Goal: Information Seeking & Learning: Learn about a topic

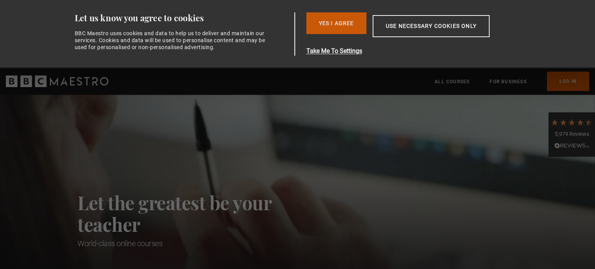
click at [327, 26] on button "Yes I Agree" at bounding box center [337, 23] width 60 height 22
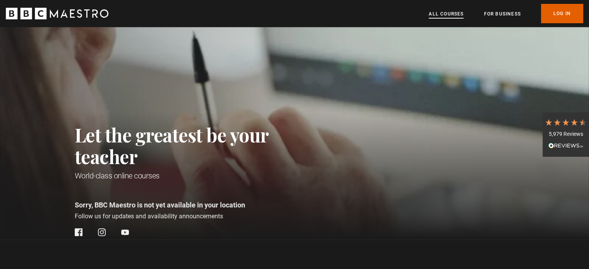
click at [443, 14] on link "All Courses" at bounding box center [446, 14] width 35 height 8
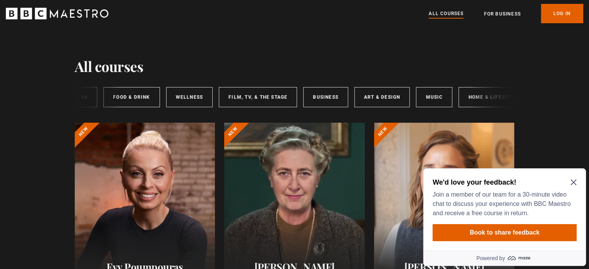
scroll to position [0, 99]
click at [436, 98] on link "Music" at bounding box center [435, 97] width 36 height 20
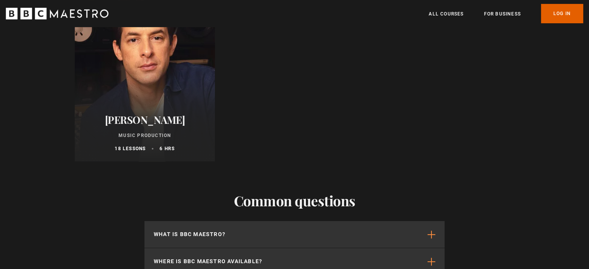
scroll to position [349, 0]
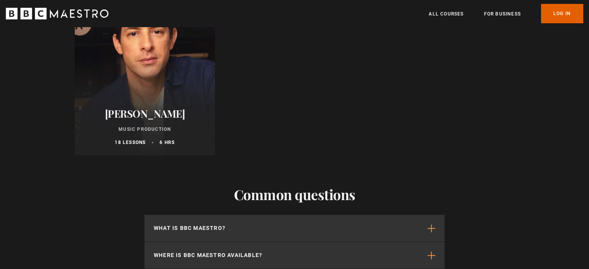
click at [155, 90] on div at bounding box center [145, 62] width 141 height 186
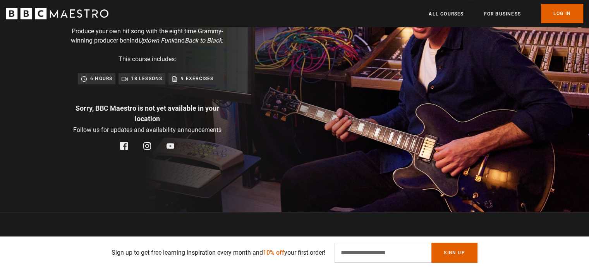
scroll to position [116, 0]
